Goal: Information Seeking & Learning: Check status

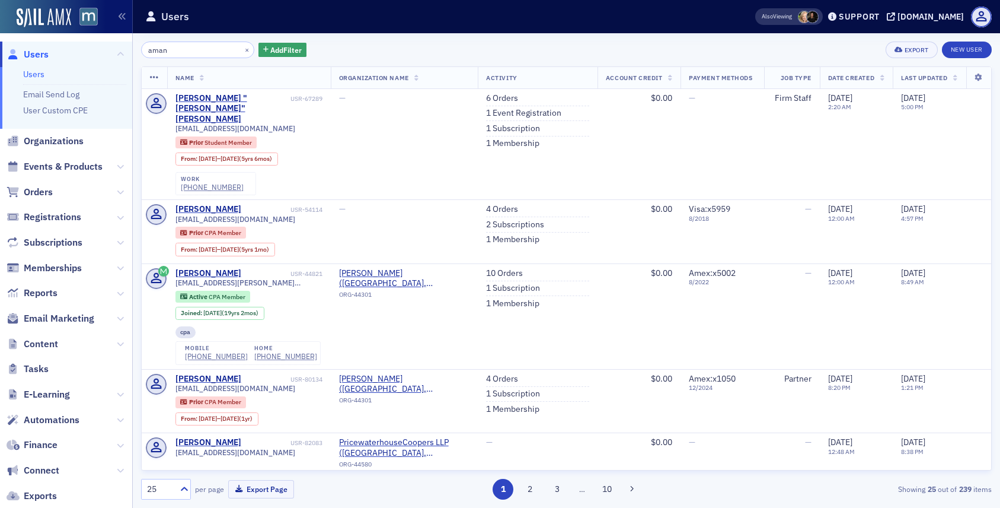
scroll to position [252, 0]
click at [242, 52] on div "×" at bounding box center [248, 49] width 12 height 15
click at [224, 49] on input "aman" at bounding box center [197, 50] width 113 height 17
click at [242, 49] on button "×" at bounding box center [247, 49] width 11 height 11
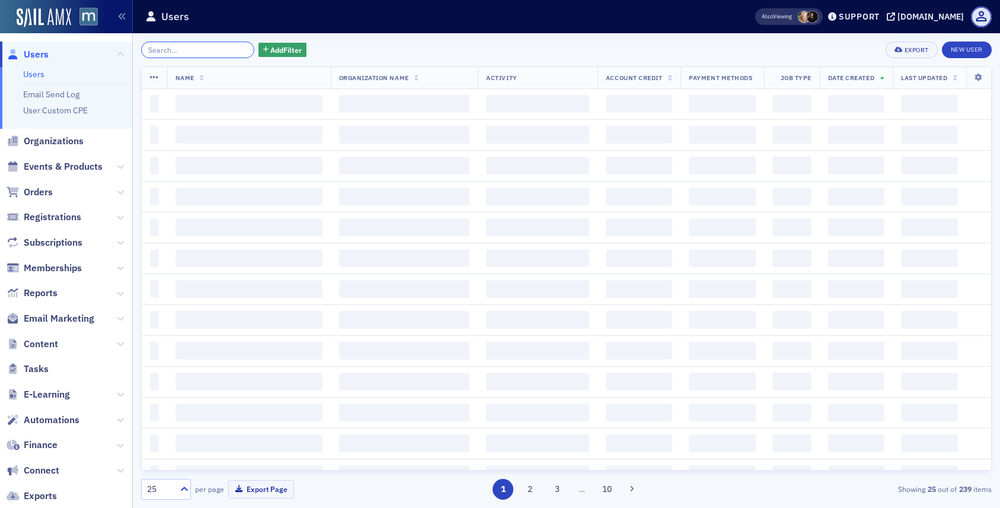
click at [227, 49] on input "search" at bounding box center [197, 50] width 113 height 17
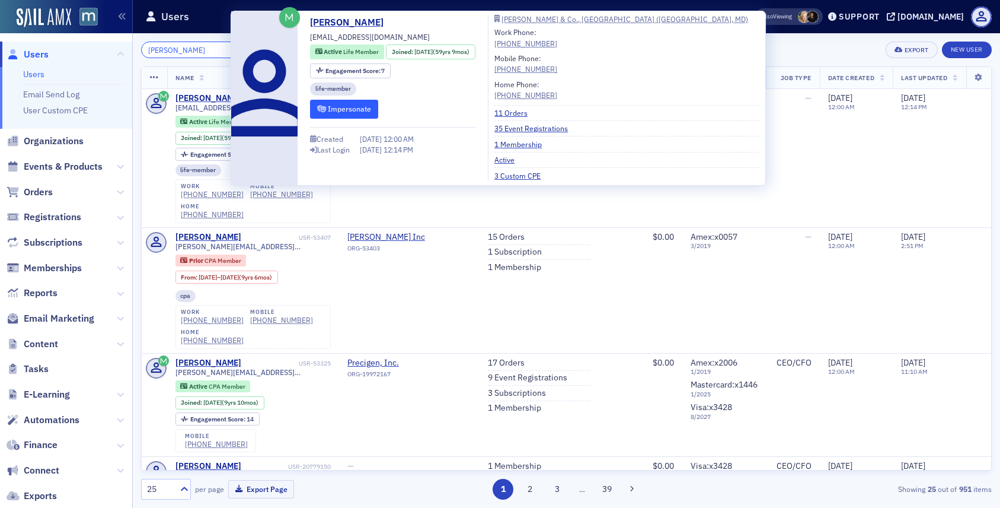
type input "[PERSON_NAME]"
click at [334, 113] on button "Impersonate" at bounding box center [344, 109] width 68 height 18
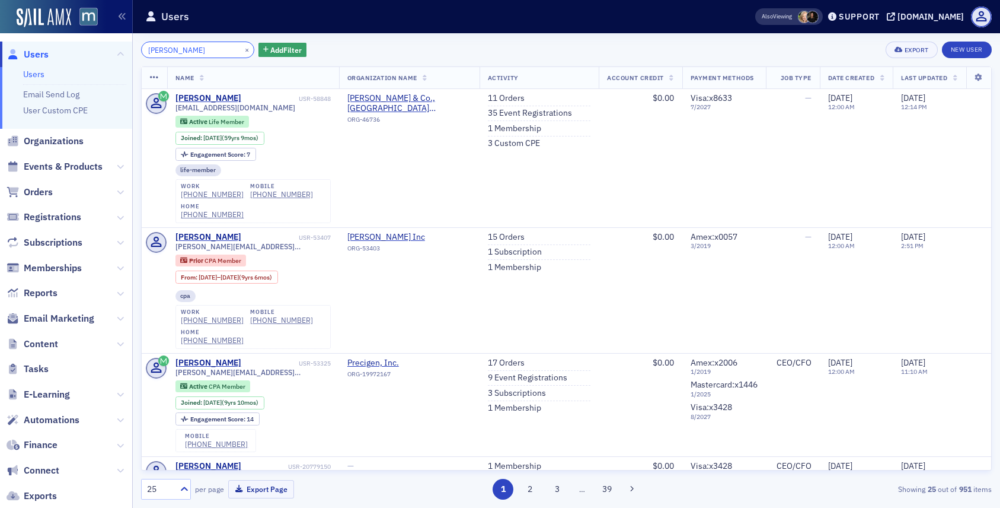
click at [216, 43] on input "[PERSON_NAME]" at bounding box center [197, 50] width 113 height 17
click at [242, 49] on button "×" at bounding box center [247, 49] width 11 height 11
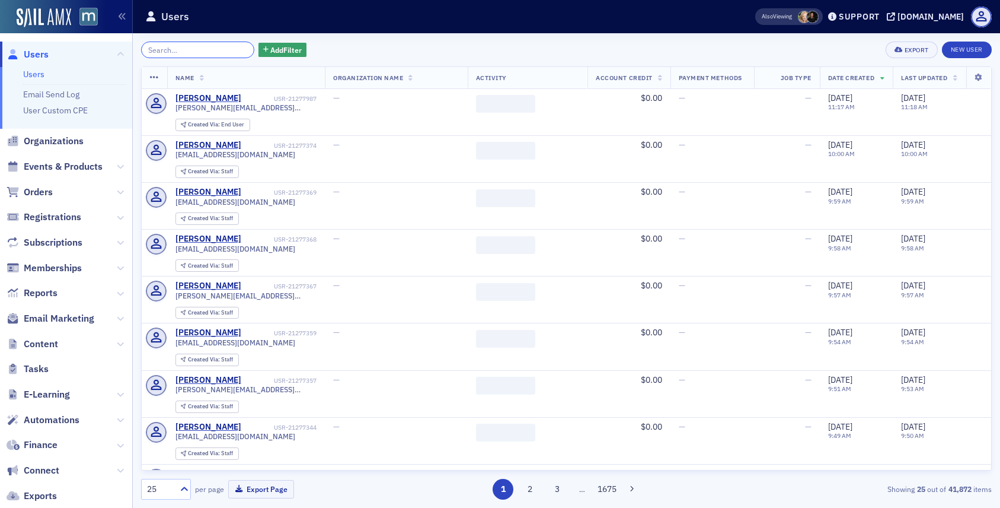
click at [222, 49] on input "search" at bounding box center [197, 50] width 113 height 17
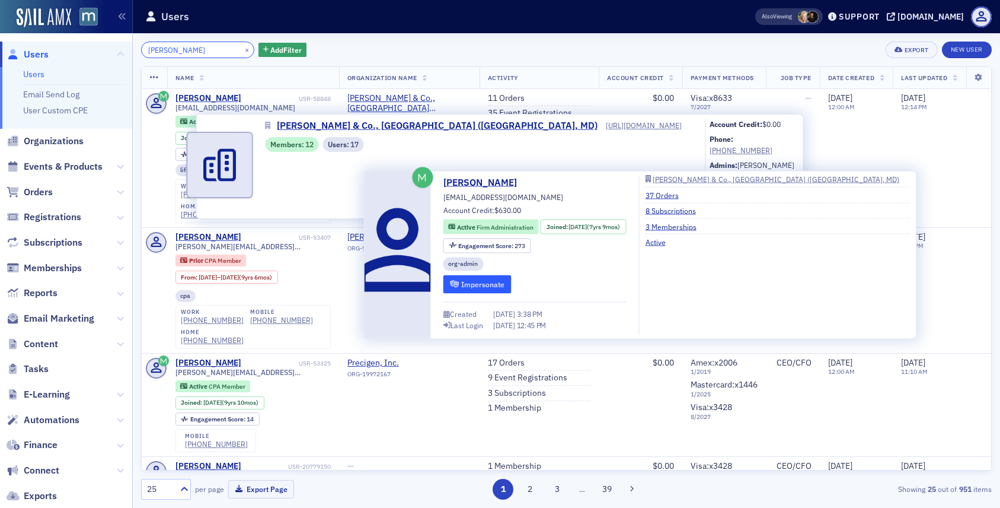
type input "[PERSON_NAME]"
click at [463, 285] on button "Impersonate" at bounding box center [478, 284] width 68 height 18
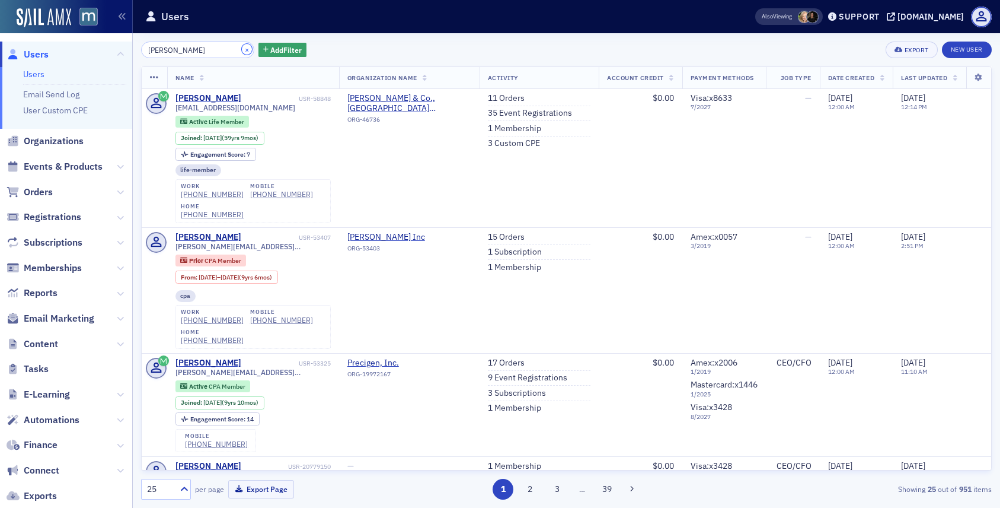
click at [242, 51] on button "×" at bounding box center [247, 49] width 11 height 11
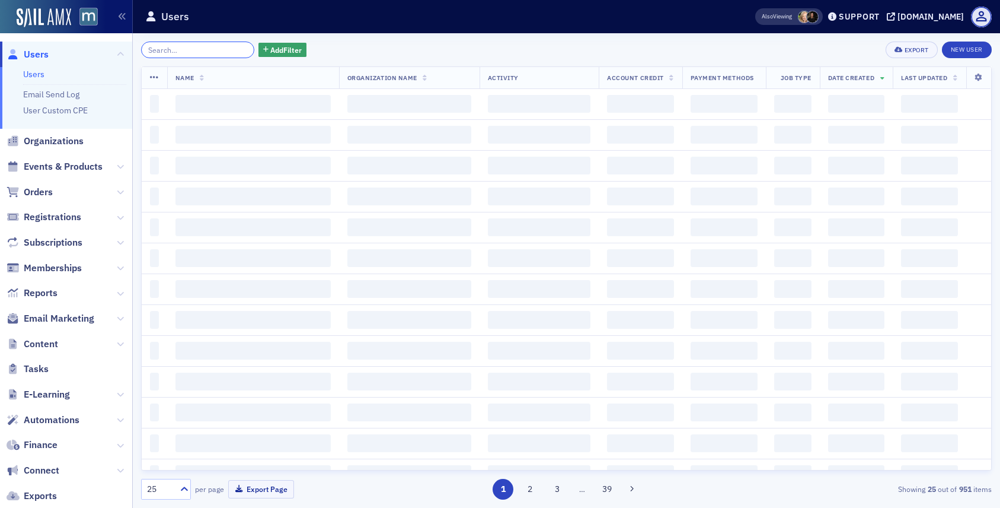
click at [228, 51] on input "search" at bounding box center [197, 50] width 113 height 17
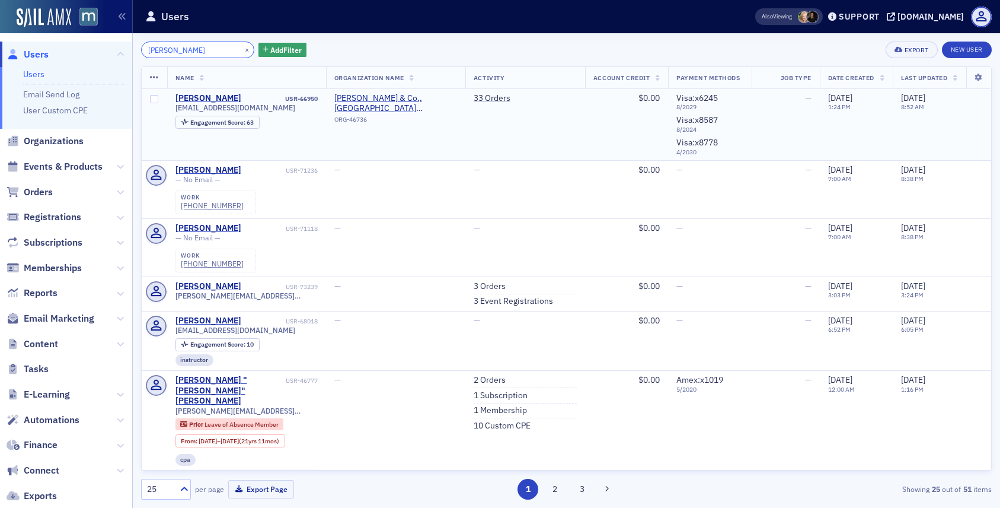
type input "[PERSON_NAME]"
click at [231, 109] on span "[EMAIL_ADDRESS][DOMAIN_NAME]" at bounding box center [236, 107] width 120 height 9
copy div "[EMAIL_ADDRESS][DOMAIN_NAME]"
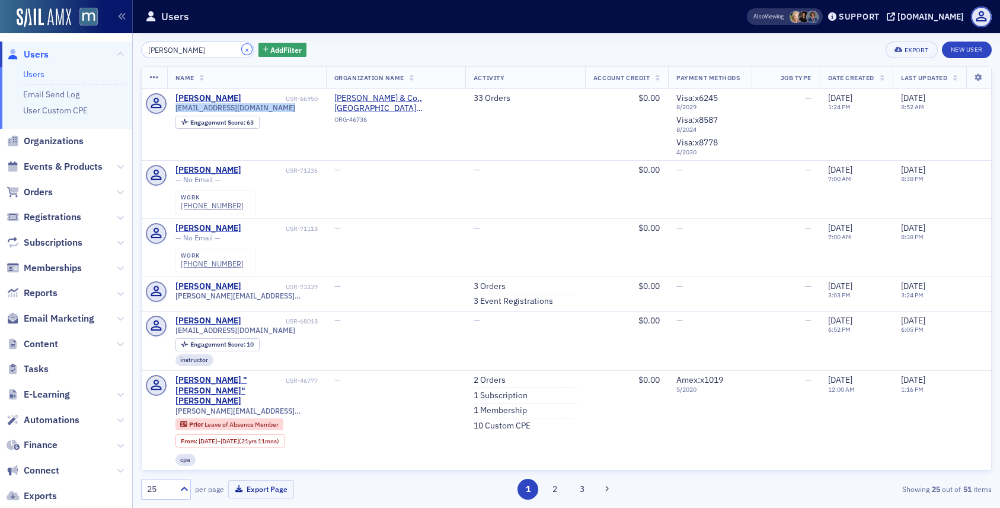
click at [242, 47] on button "×" at bounding box center [247, 49] width 11 height 11
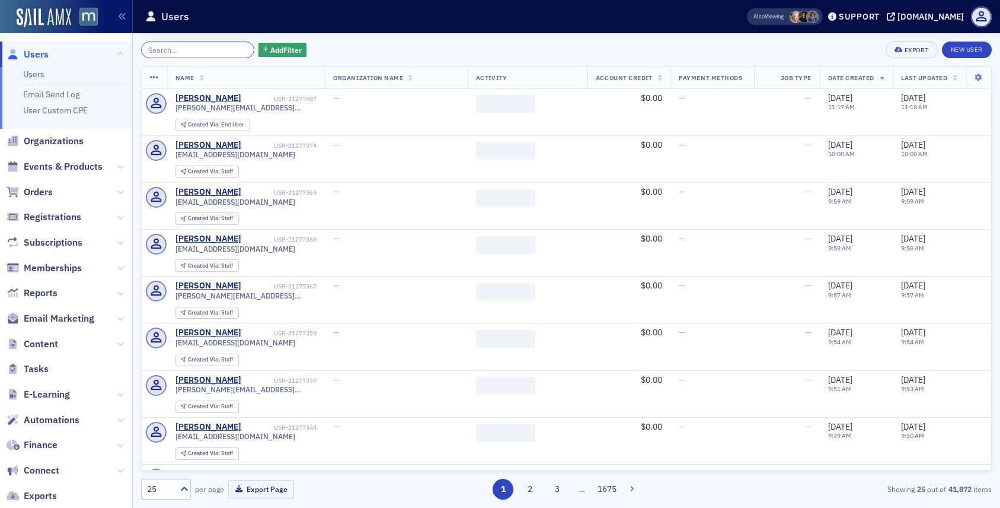
click at [227, 47] on input "search" at bounding box center [197, 50] width 113 height 17
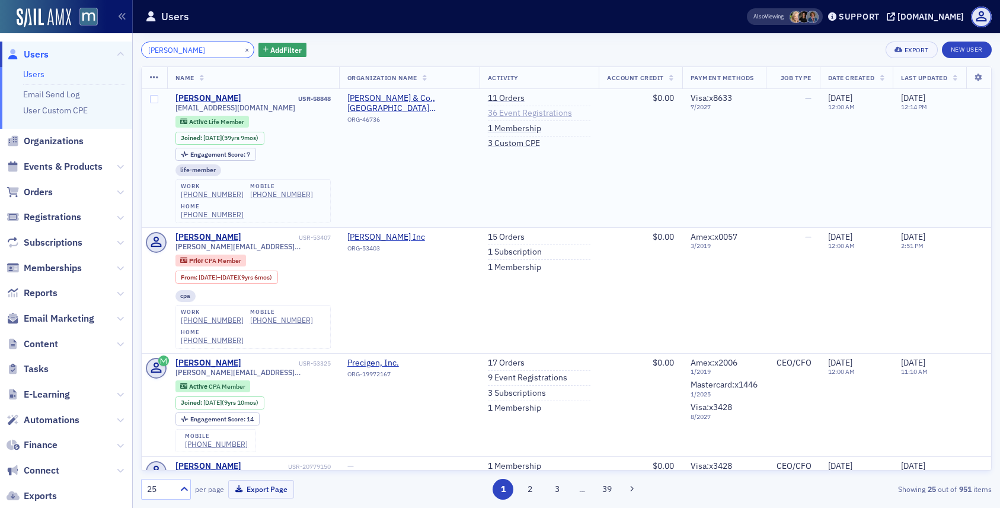
type input "[PERSON_NAME]"
click at [521, 114] on link "36 Event Registrations" at bounding box center [530, 113] width 84 height 11
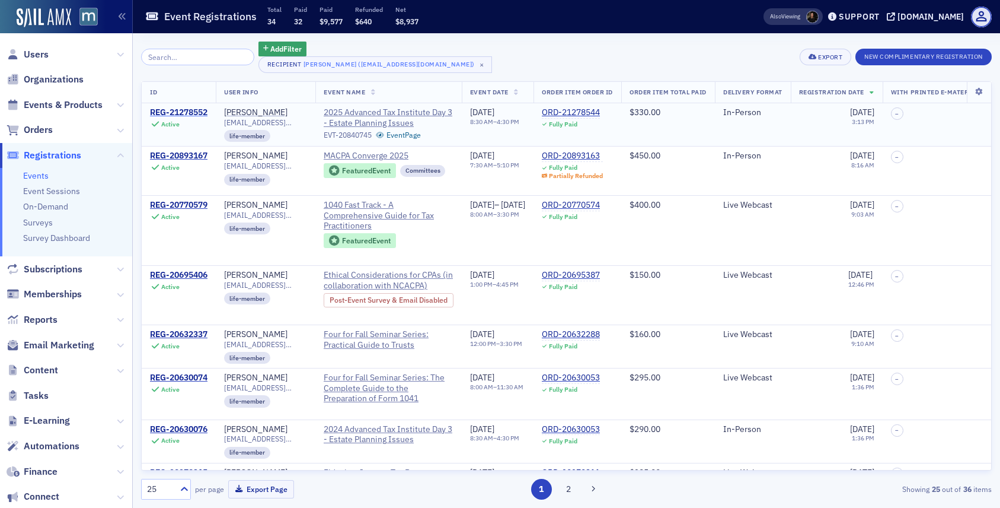
click at [199, 110] on div "REG-21278552" at bounding box center [179, 112] width 58 height 11
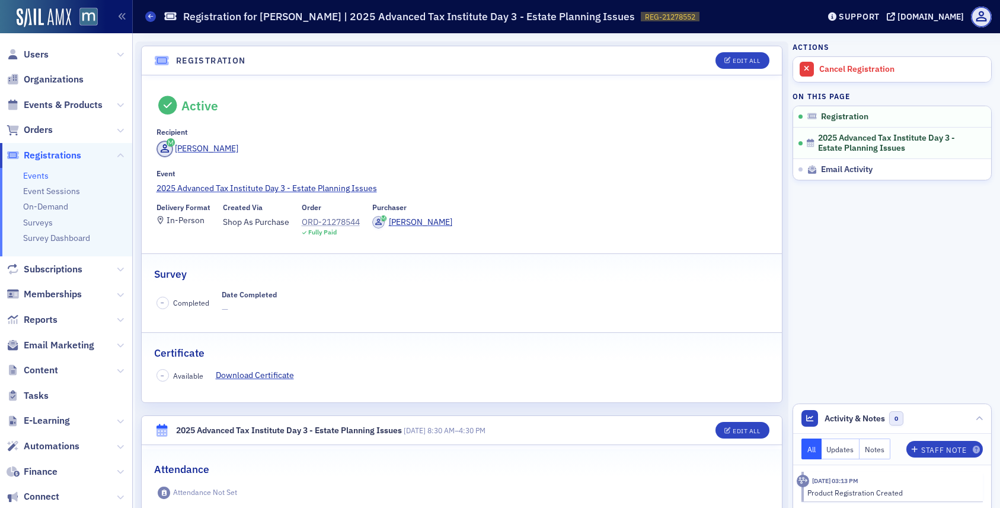
click at [346, 223] on div "ORD-21278544" at bounding box center [331, 222] width 58 height 12
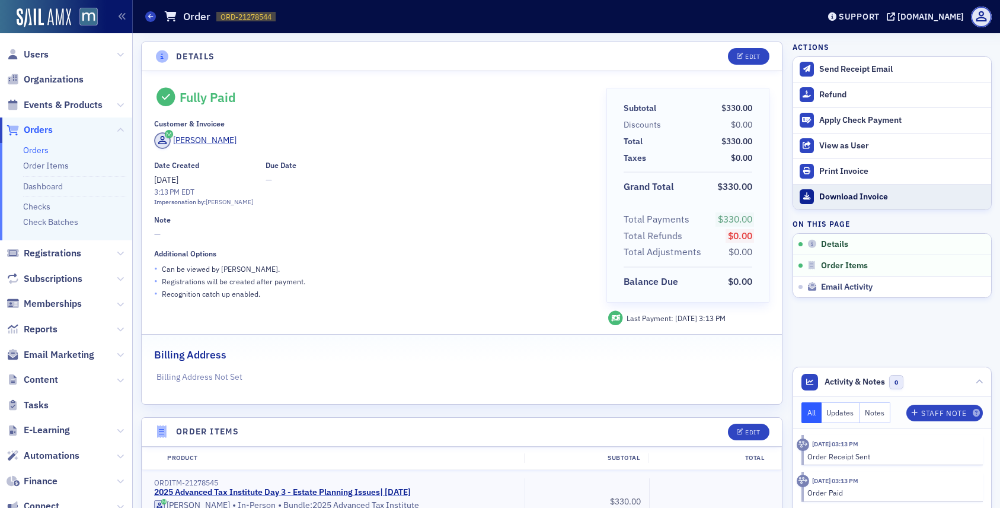
click at [836, 195] on div "Download Invoice" at bounding box center [903, 197] width 166 height 11
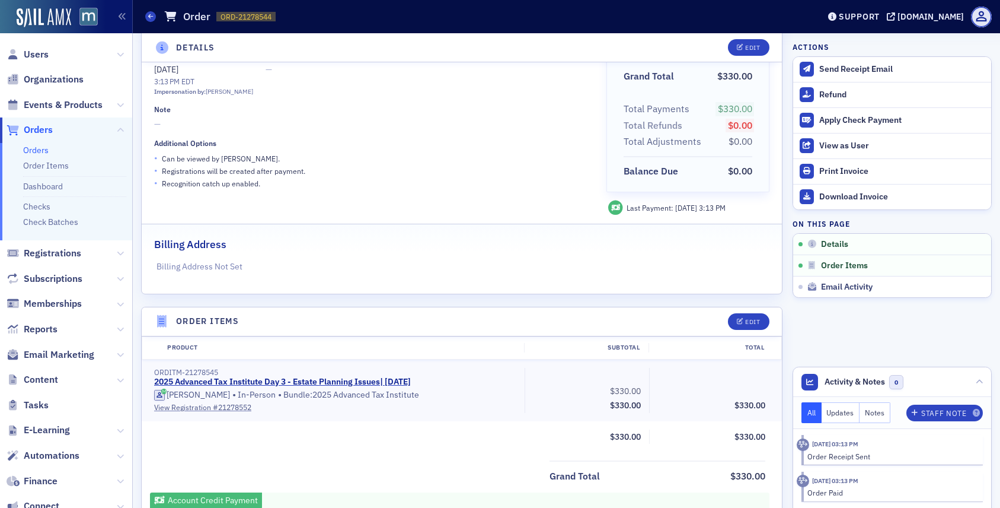
scroll to position [130, 0]
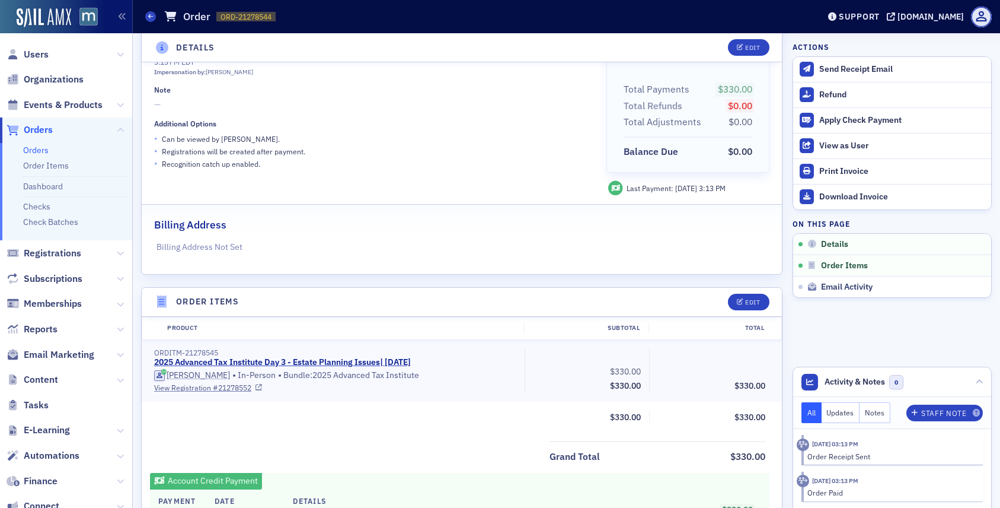
drag, startPoint x: 453, startPoint y: 363, endPoint x: 152, endPoint y: 364, distance: 301.3
click at [152, 364] on div "ORDITM-21278545 2025 Advanced Tax Institute Day 3 - Estate Planning Issues | 11…" at bounding box center [335, 370] width 379 height 45
copy link "2025 Advanced Tax Institute Day 3 - Estate Planning Issues | 11/19/2025"
